Goal: Task Accomplishment & Management: Use online tool/utility

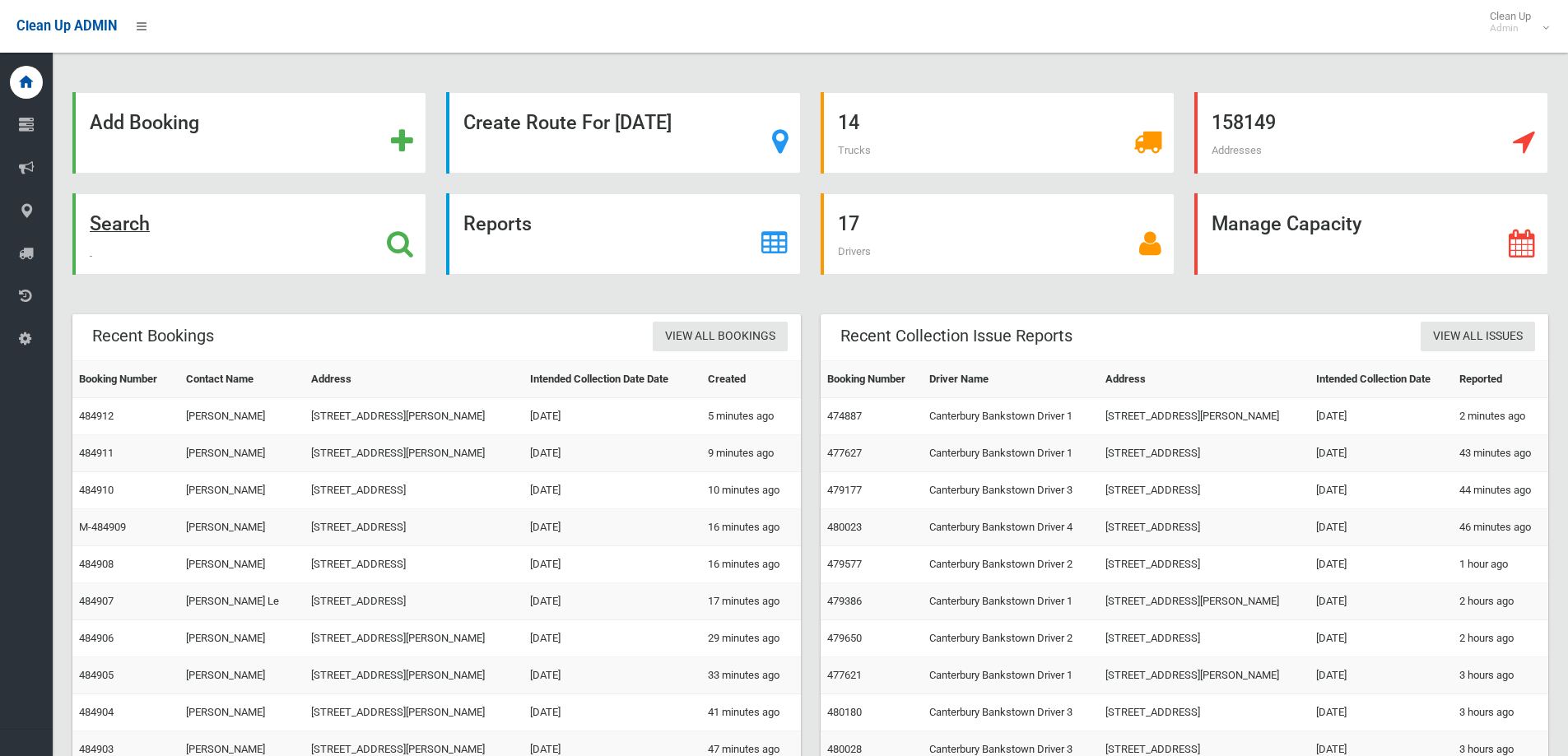
click at [112, 228] on strong "Search" at bounding box center [120, 223] width 60 height 23
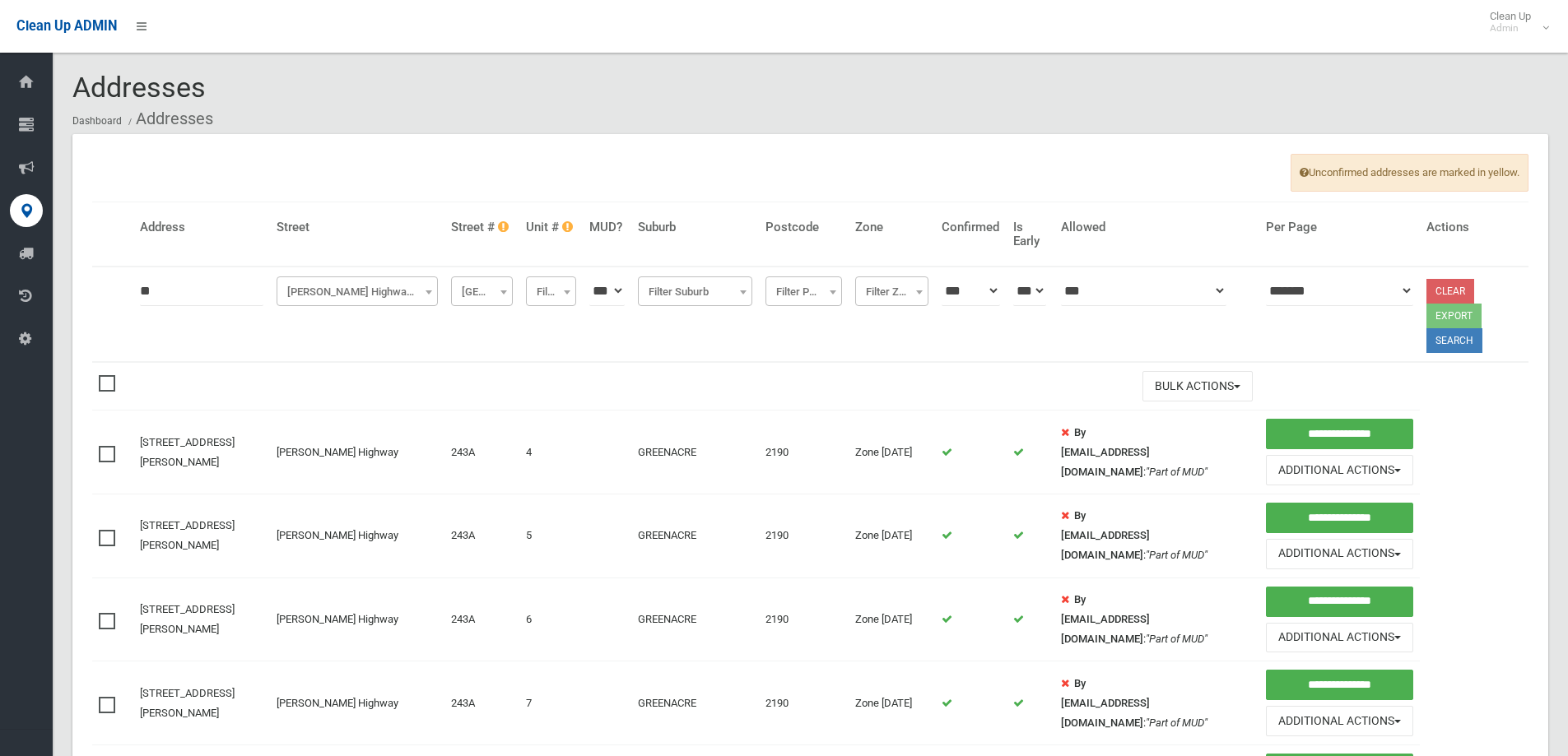
scroll to position [448, 0]
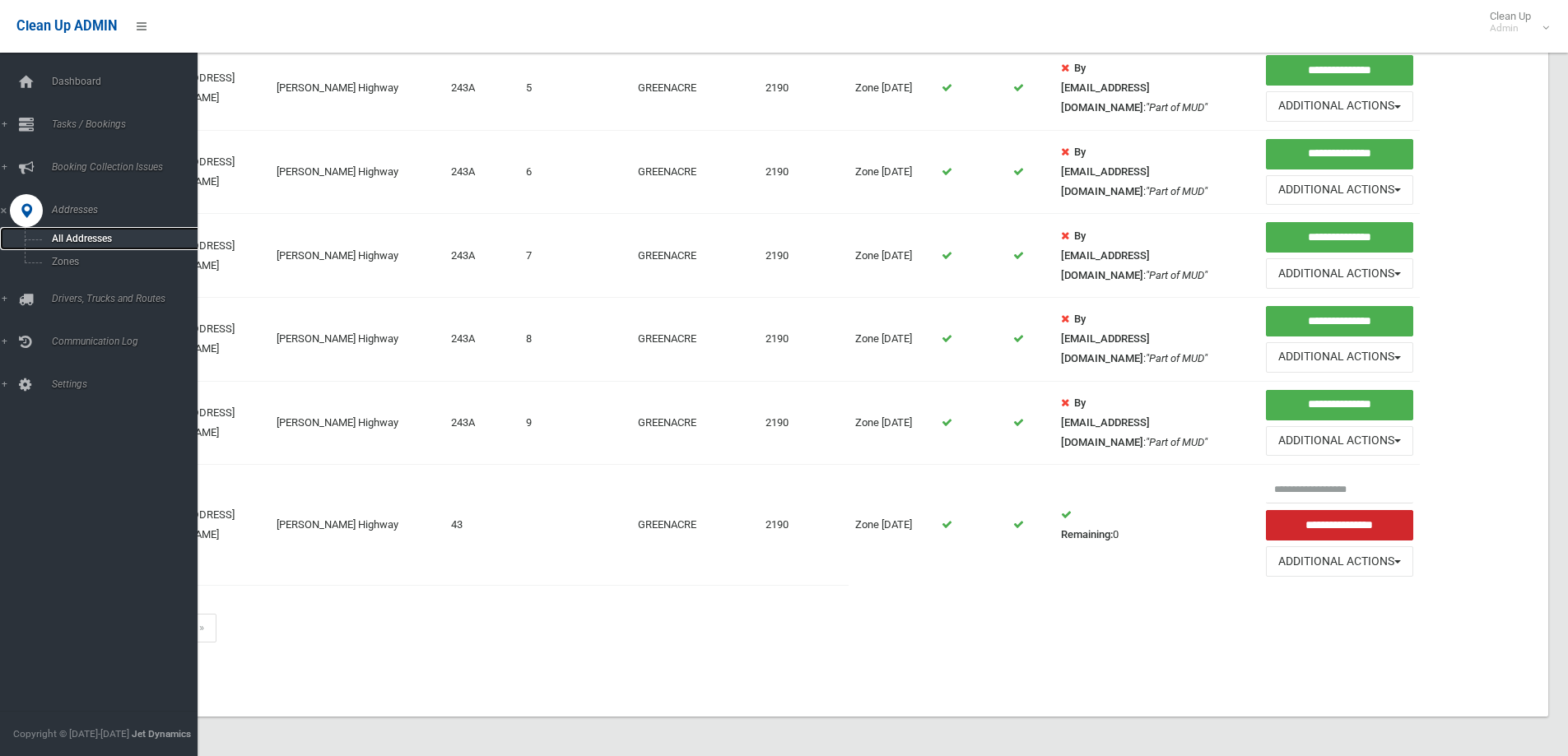
drag, startPoint x: 80, startPoint y: 233, endPoint x: 76, endPoint y: 216, distance: 17.5
click at [81, 232] on span "All Addresses" at bounding box center [121, 238] width 149 height 12
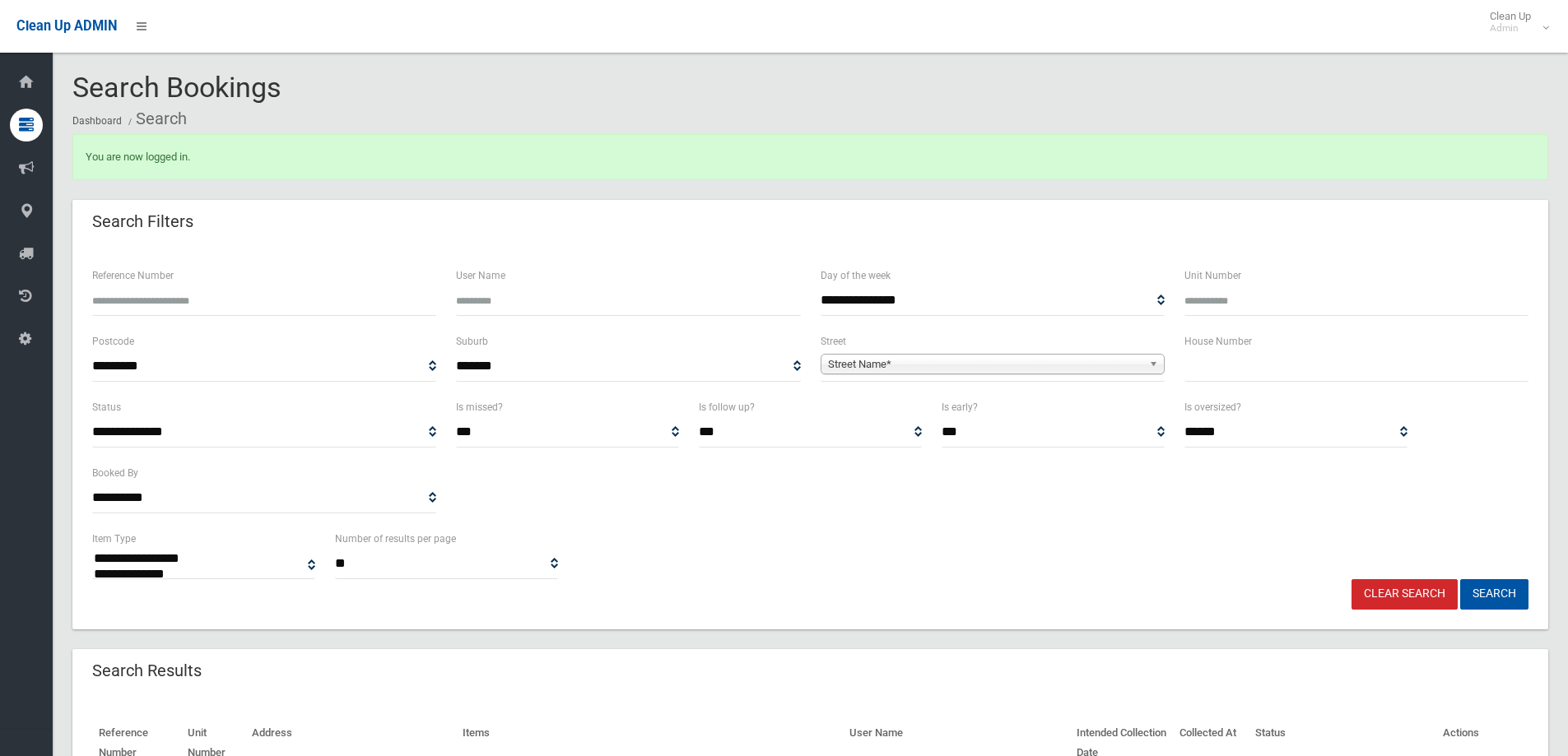
select select
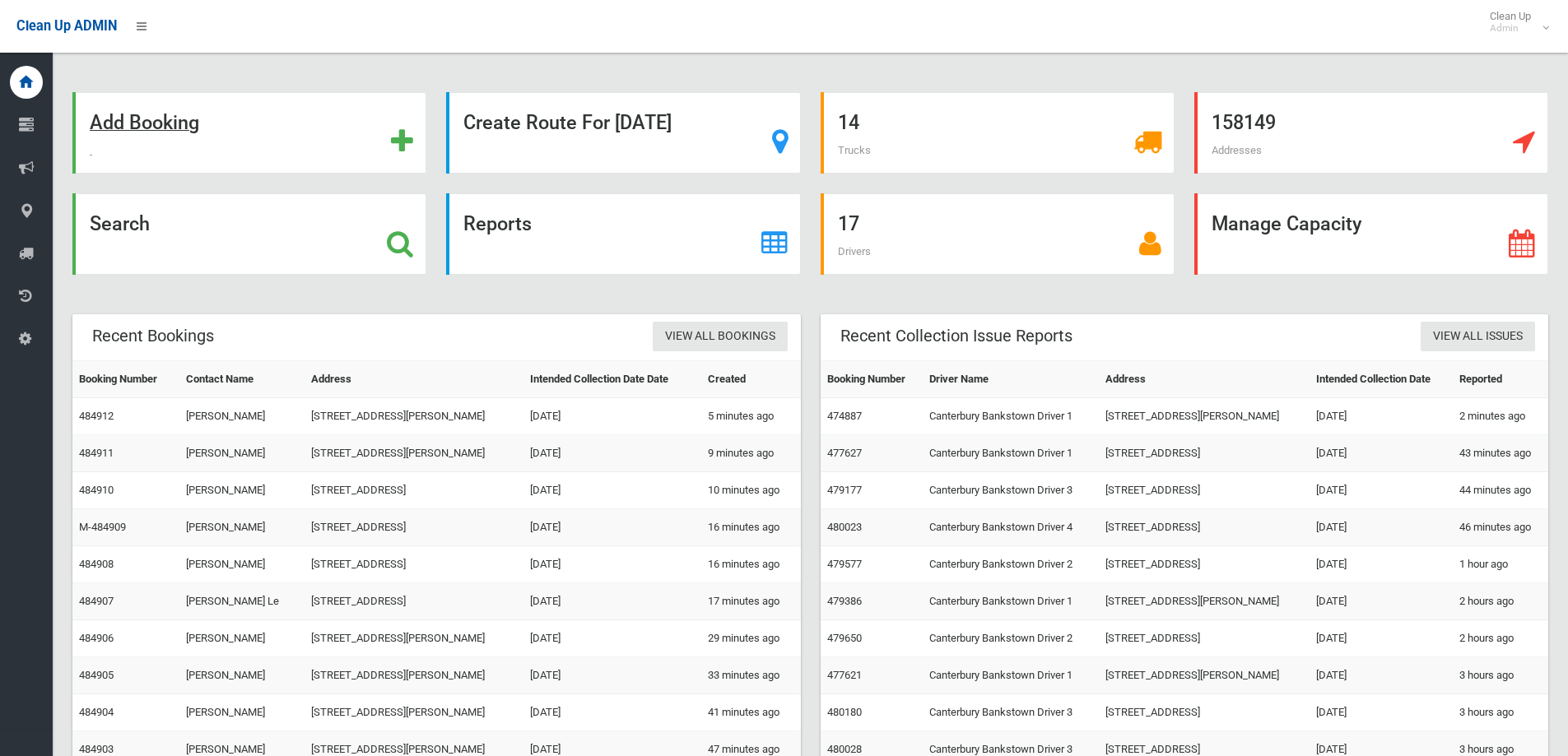
click at [149, 119] on strong "Add Booking" at bounding box center [144, 122] width 109 height 23
